Goal: Navigation & Orientation: Find specific page/section

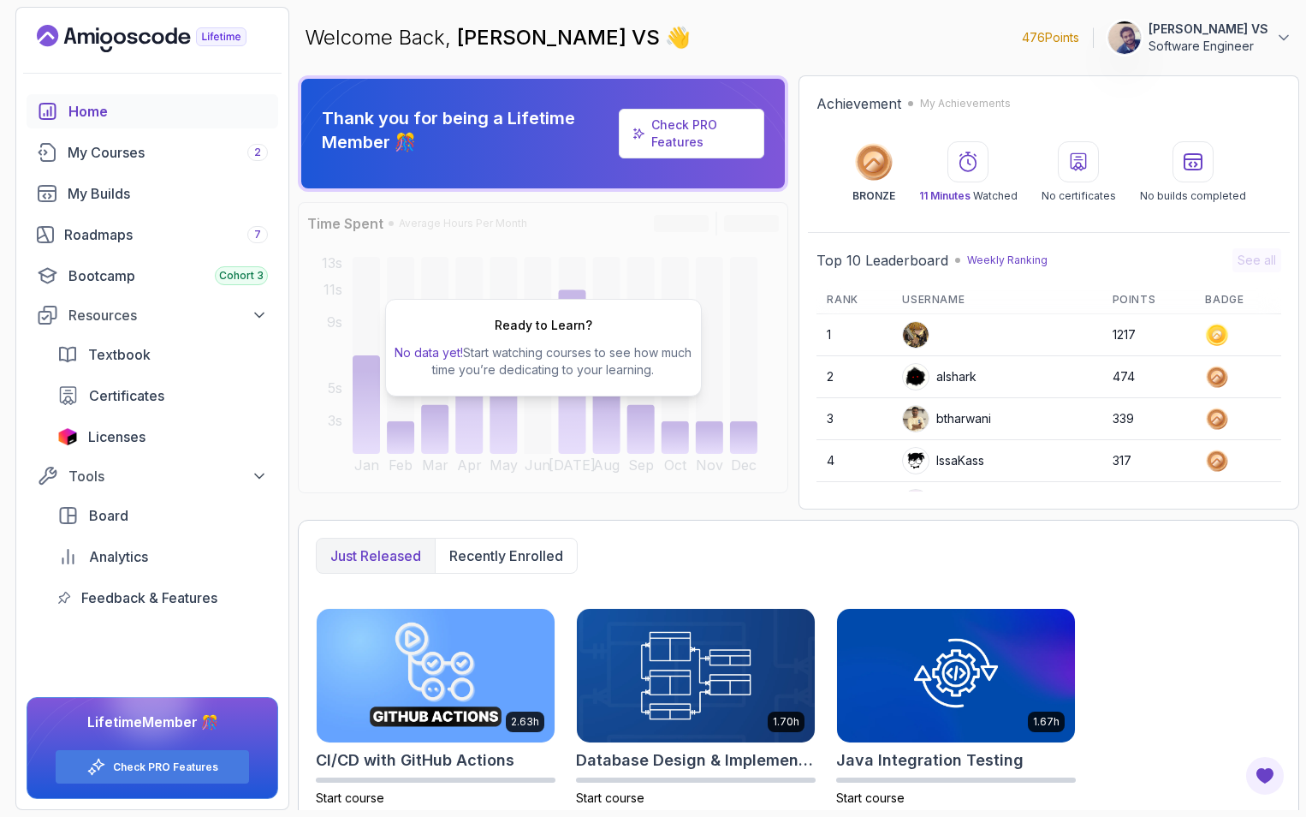
click at [460, 123] on p "Thank you for being a Lifetime Member 🎊" at bounding box center [467, 130] width 290 height 48
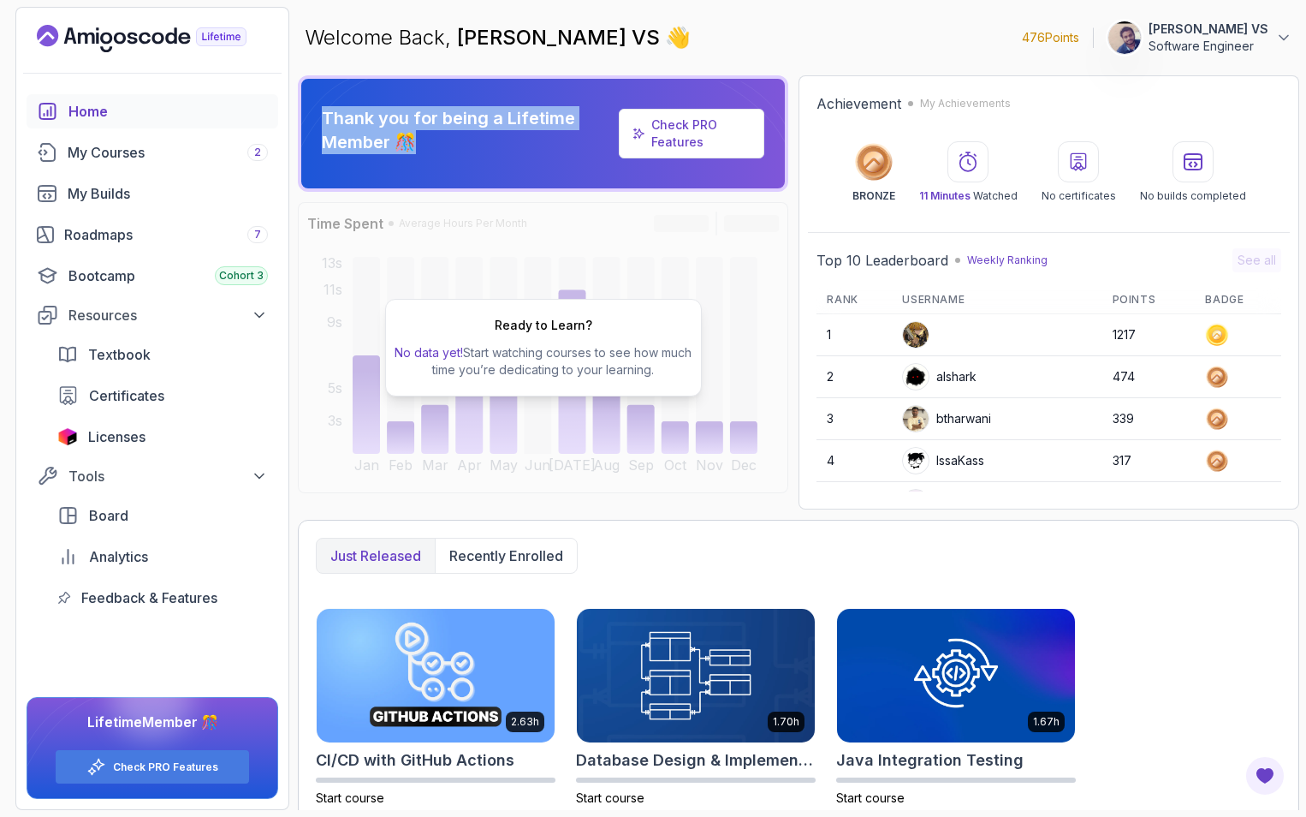
click at [460, 123] on p "Thank you for being a Lifetime Member 🎊" at bounding box center [467, 130] width 290 height 48
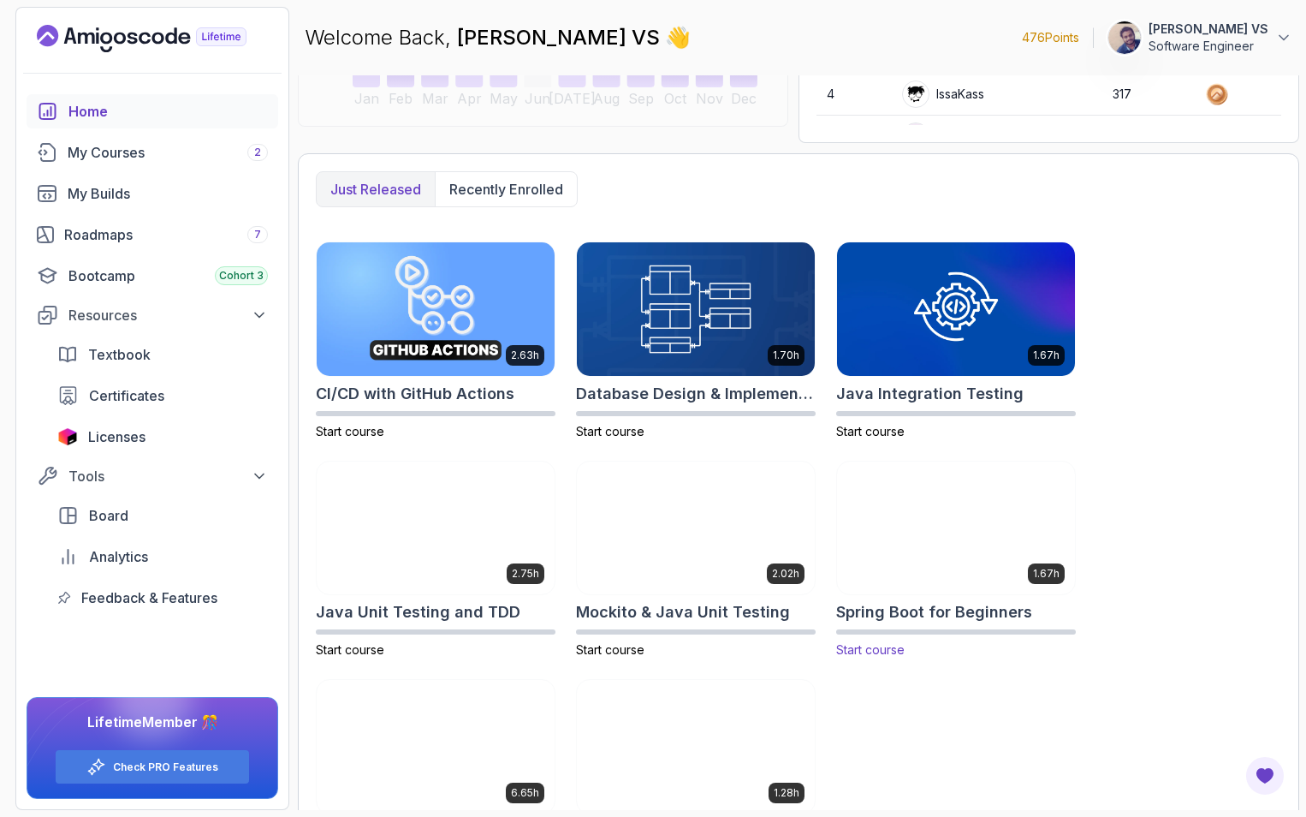
scroll to position [452, 0]
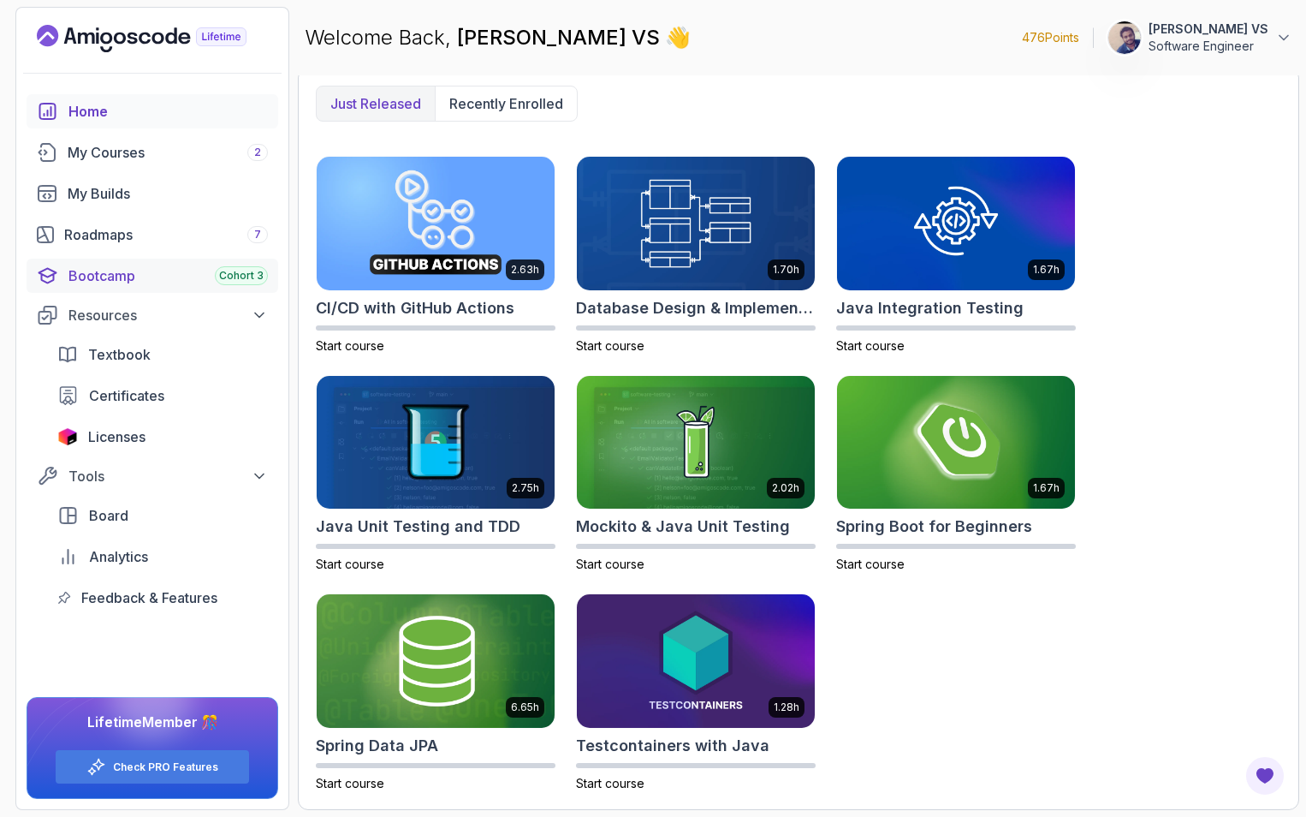
click at [140, 276] on div "Bootcamp Cohort 3" at bounding box center [167, 275] width 199 height 21
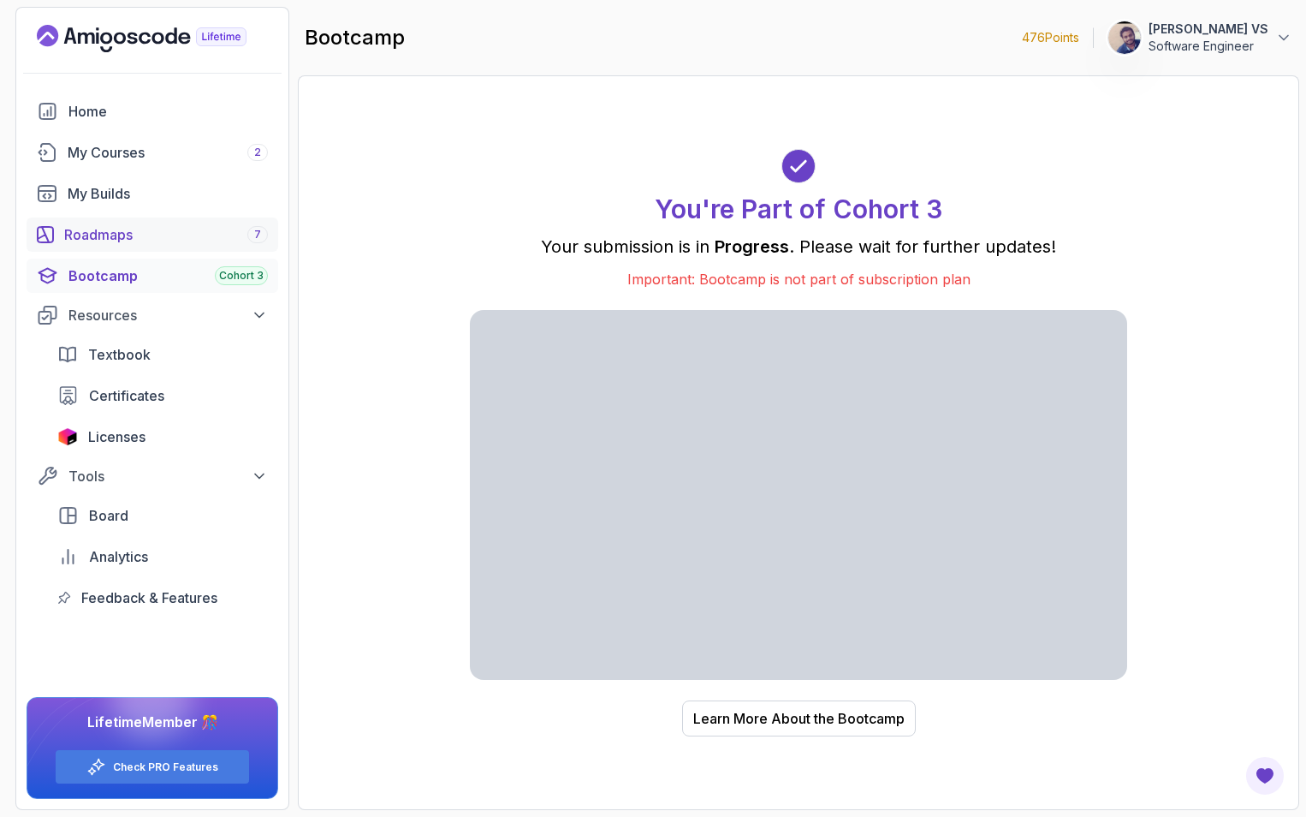
click at [109, 235] on div "Roadmaps 7" at bounding box center [166, 234] width 204 height 21
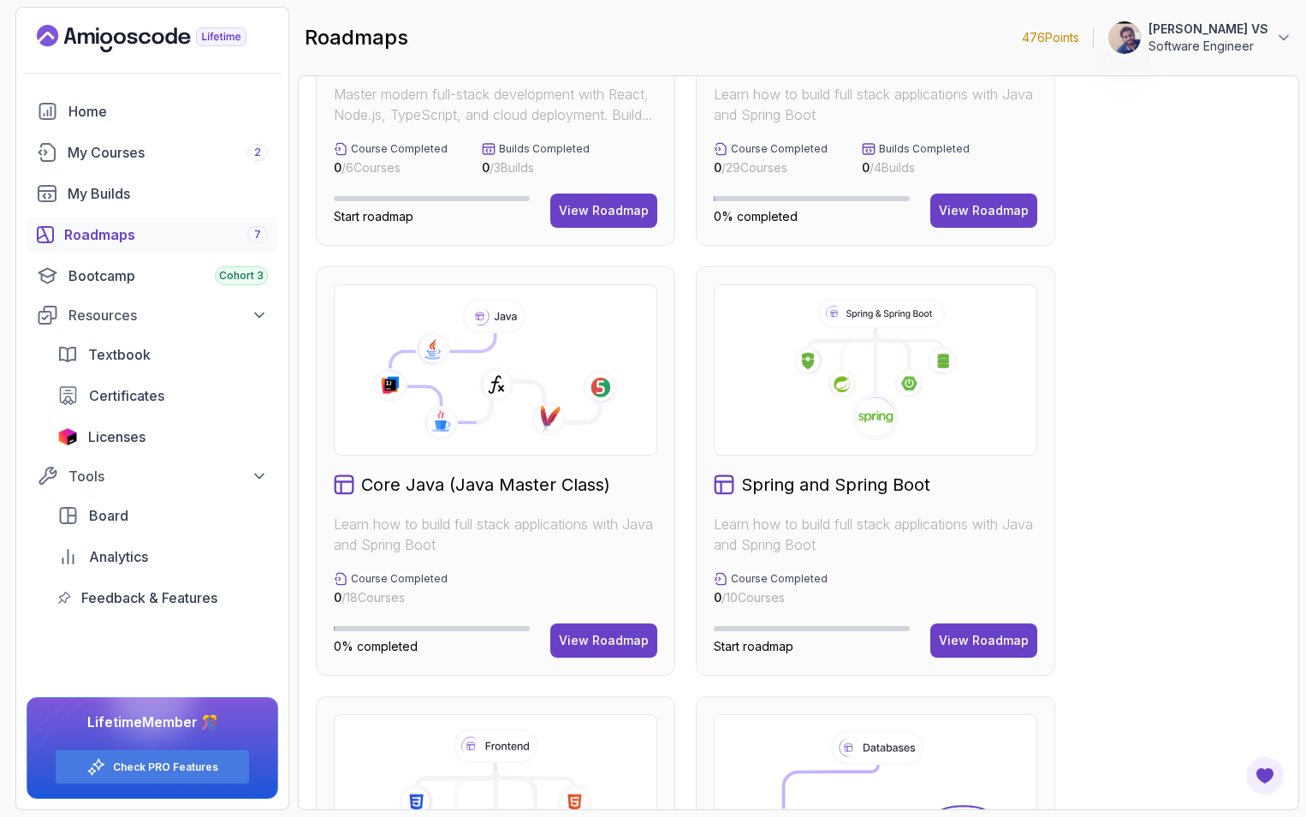
scroll to position [428, 0]
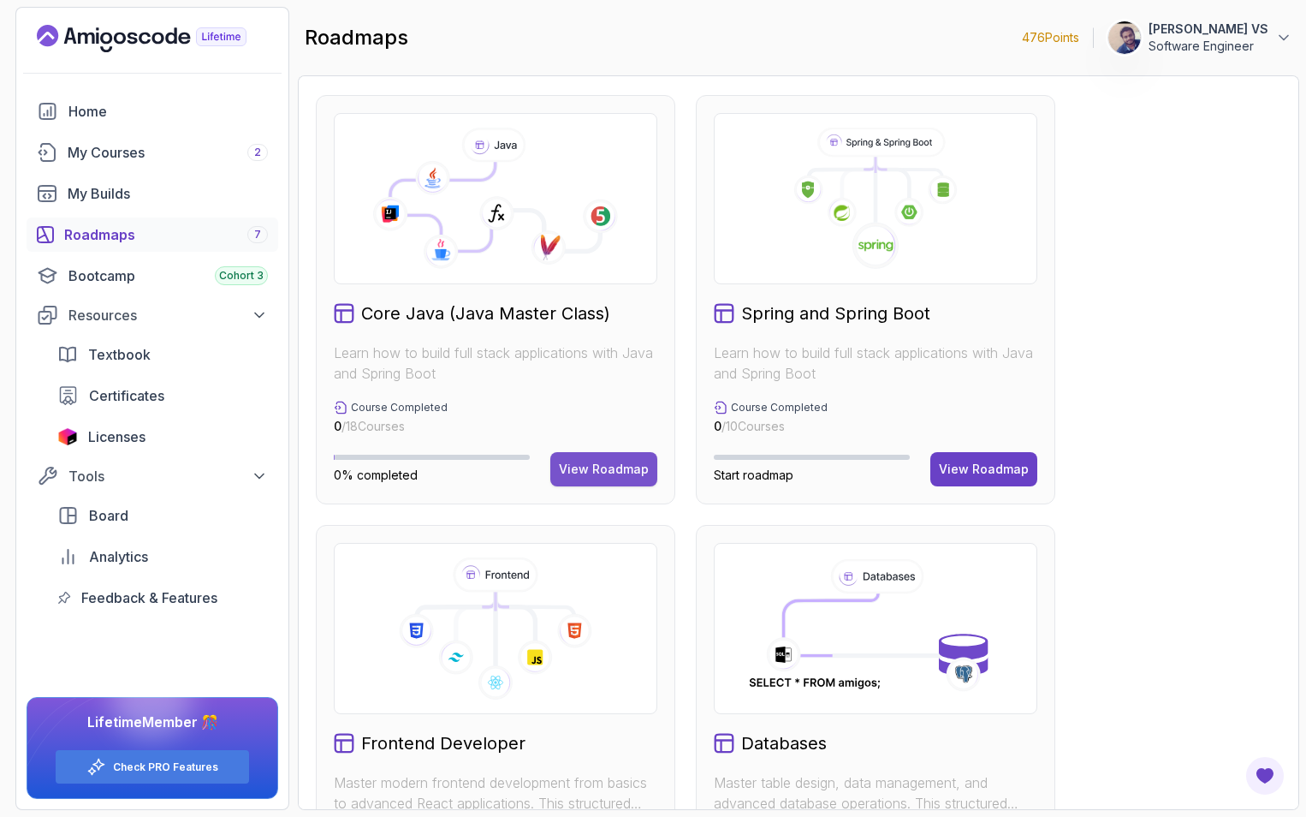
click at [616, 469] on div "View Roadmap" at bounding box center [604, 468] width 90 height 17
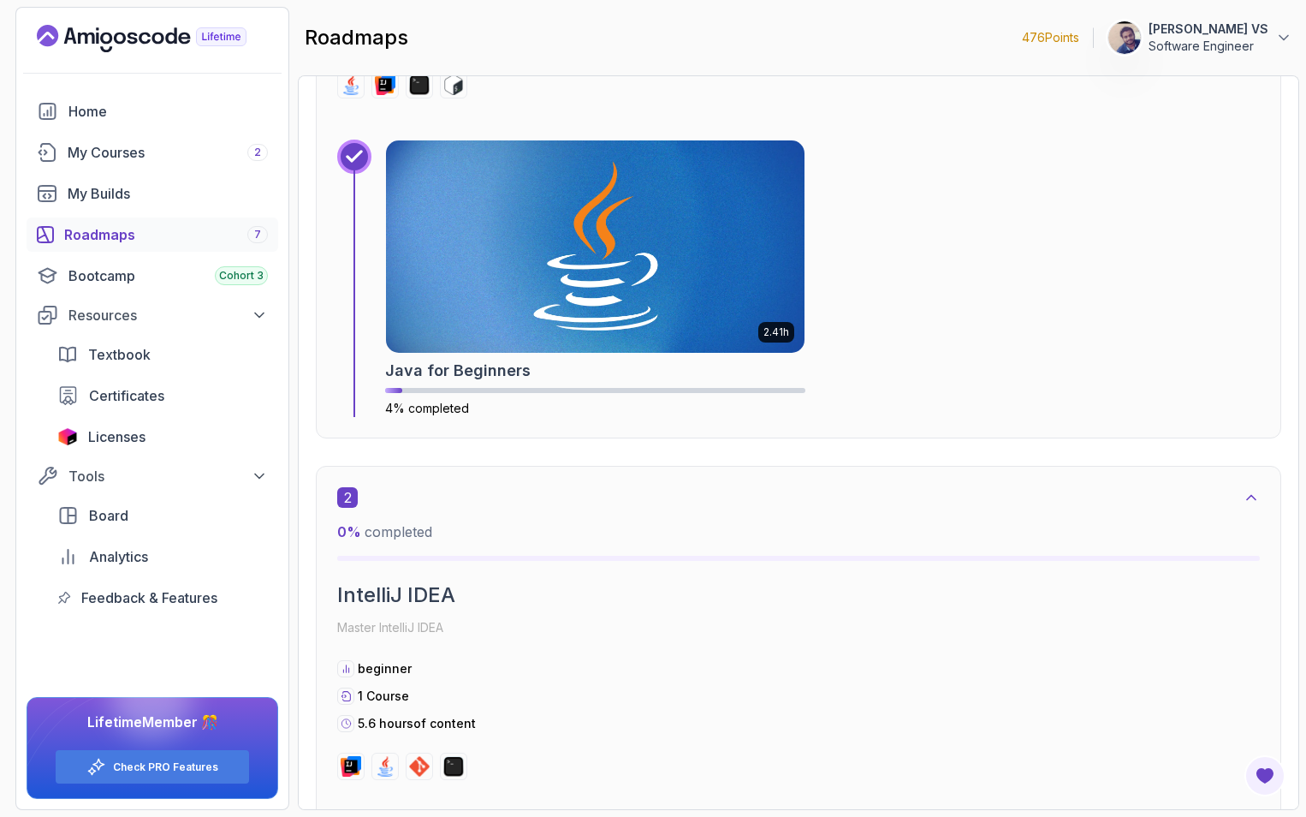
scroll to position [787, 0]
